Goal: Task Accomplishment & Management: Manage account settings

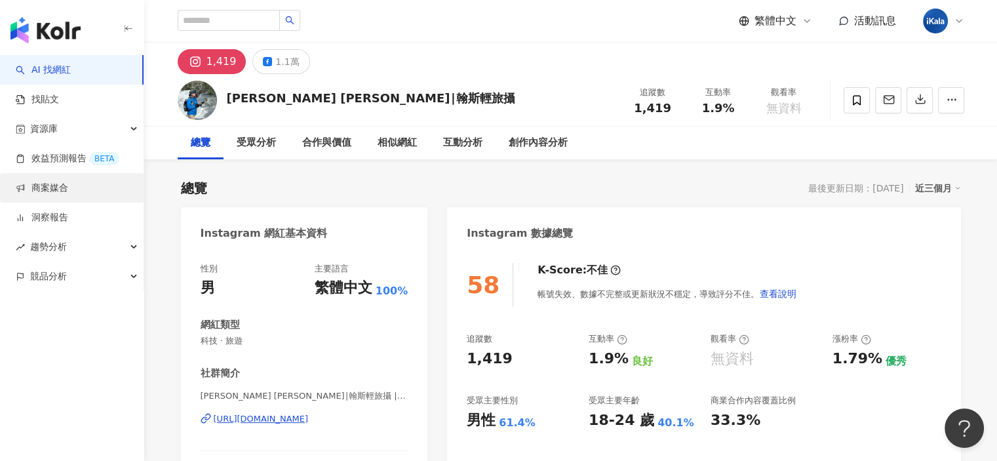
click at [68, 186] on link "商案媒合" at bounding box center [42, 188] width 52 height 13
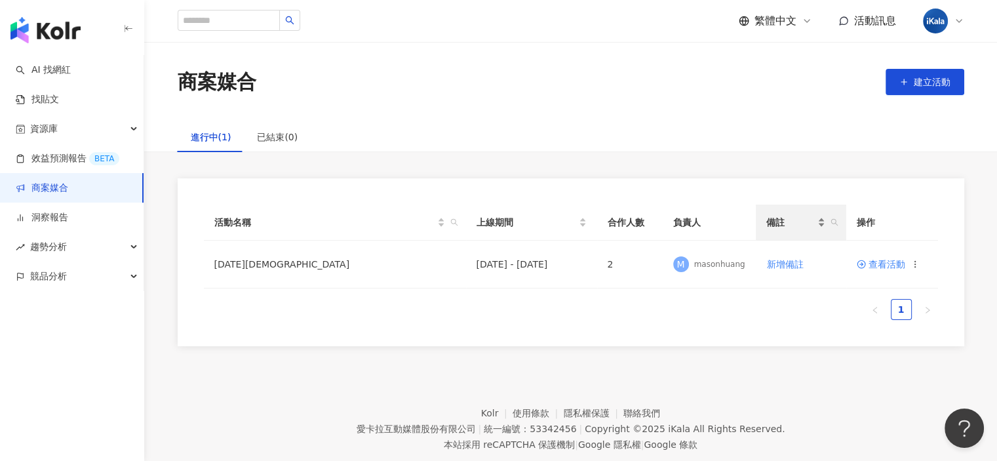
scroll to position [60, 0]
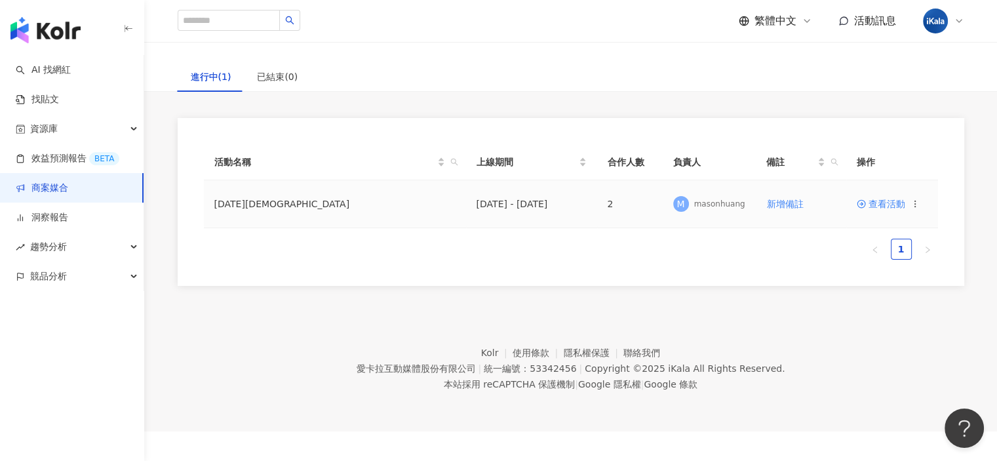
click at [895, 203] on span "查看活動" at bounding box center [881, 203] width 49 height 9
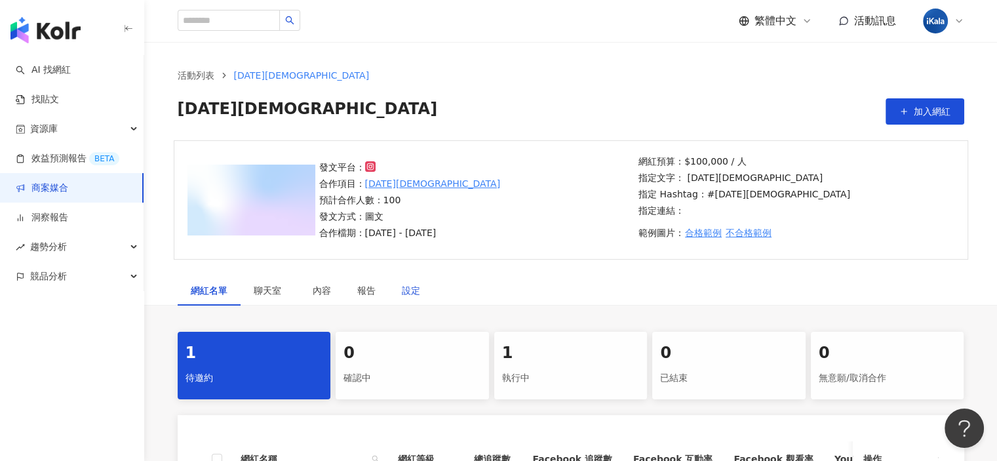
click at [411, 290] on div "設定" at bounding box center [411, 290] width 18 height 14
